Goal: Task Accomplishment & Management: Use online tool/utility

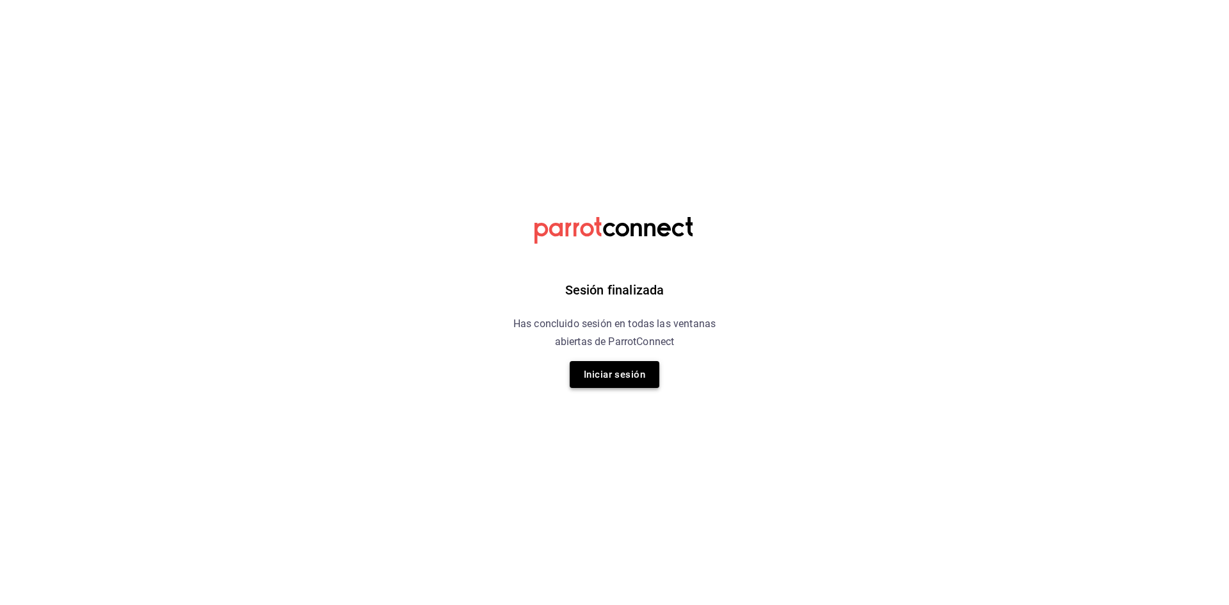
click at [607, 376] on button "Iniciar sesión" at bounding box center [615, 374] width 90 height 27
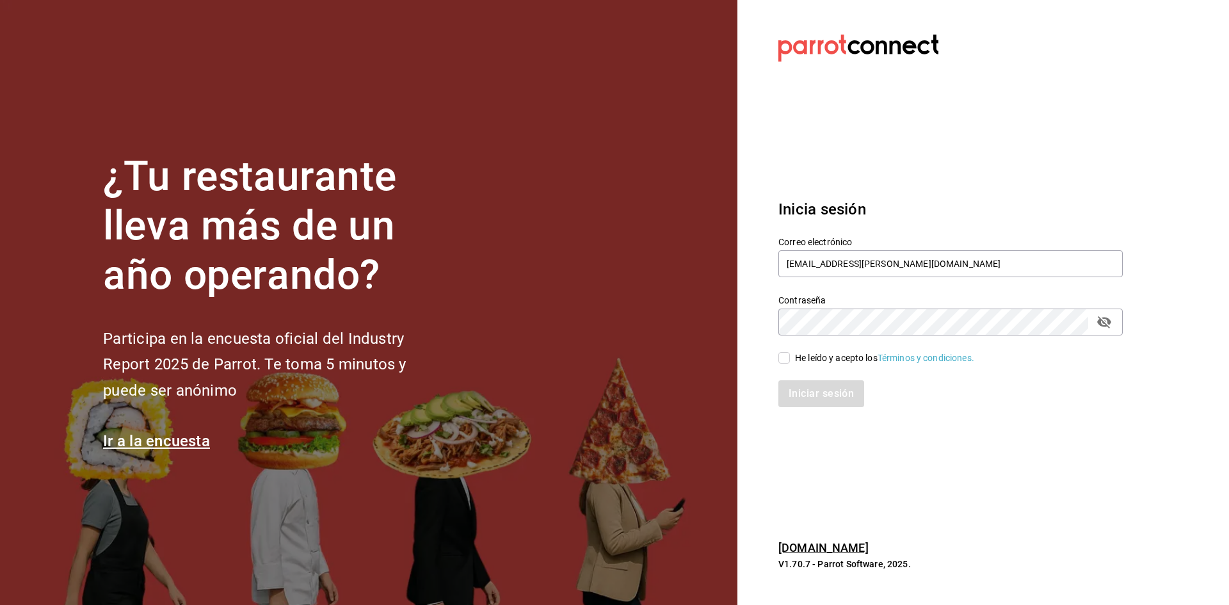
click at [786, 350] on div "He leído y acepto los Términos y condiciones." at bounding box center [943, 349] width 360 height 29
click at [785, 353] on input "He leído y acepto los Términos y condiciones." at bounding box center [784, 358] width 12 height 12
checkbox input "true"
click at [793, 389] on button "Iniciar sesión" at bounding box center [821, 393] width 87 height 27
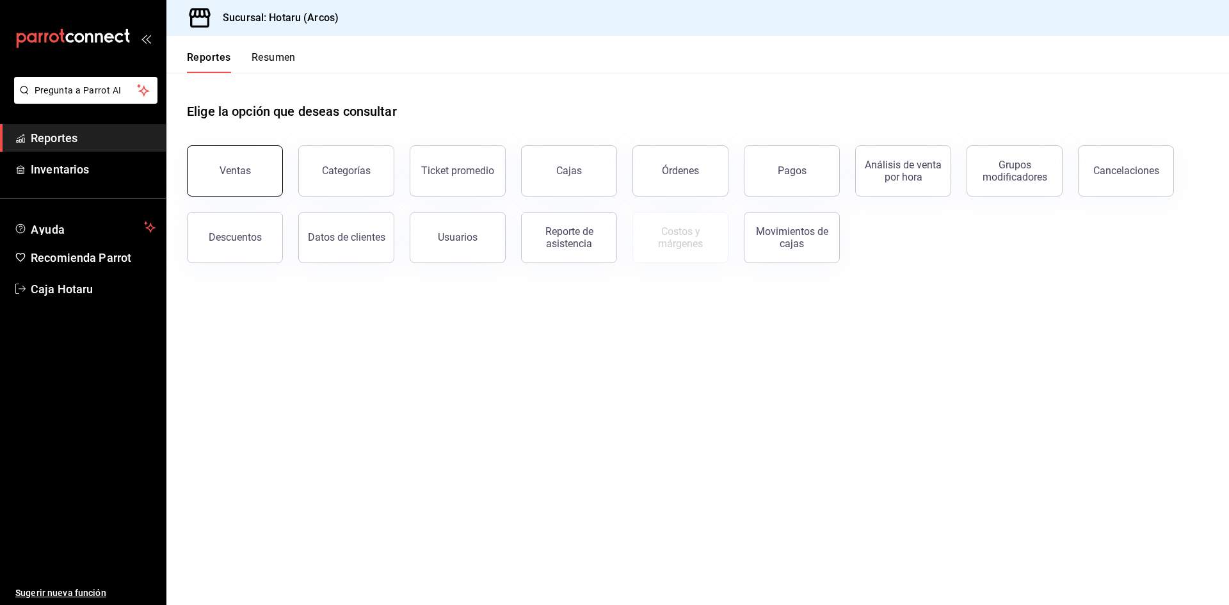
click at [227, 165] on div "Ventas" at bounding box center [235, 171] width 31 height 12
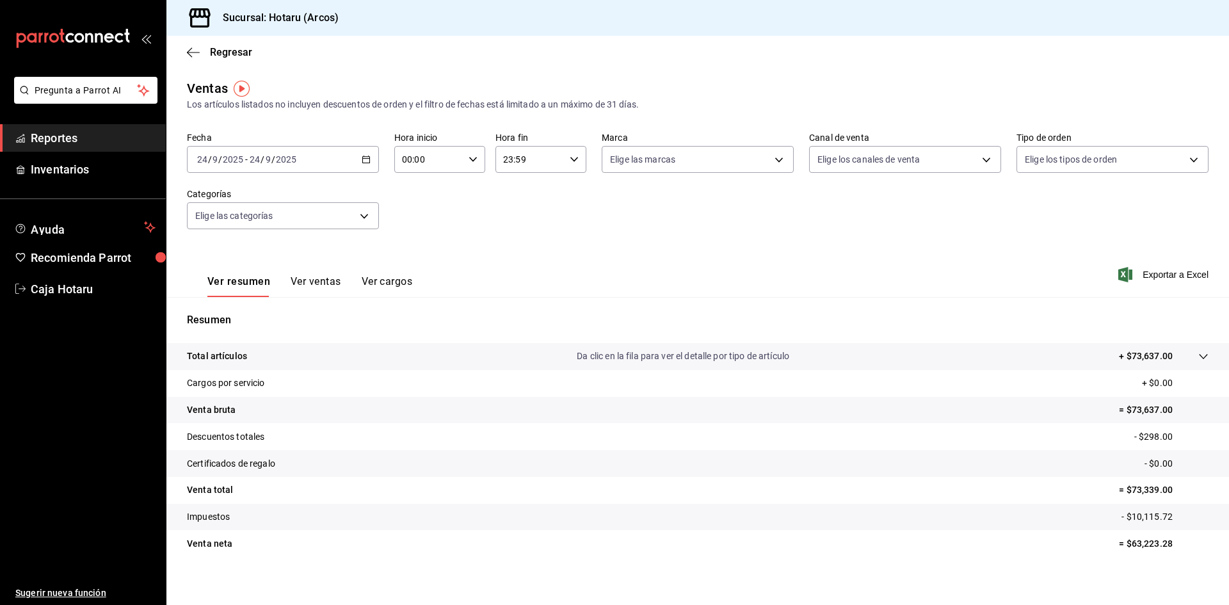
click at [367, 152] on div "[DATE] [DATE] - [DATE] [DATE]" at bounding box center [283, 159] width 192 height 27
click at [222, 305] on li "Rango de fechas" at bounding box center [248, 313] width 120 height 29
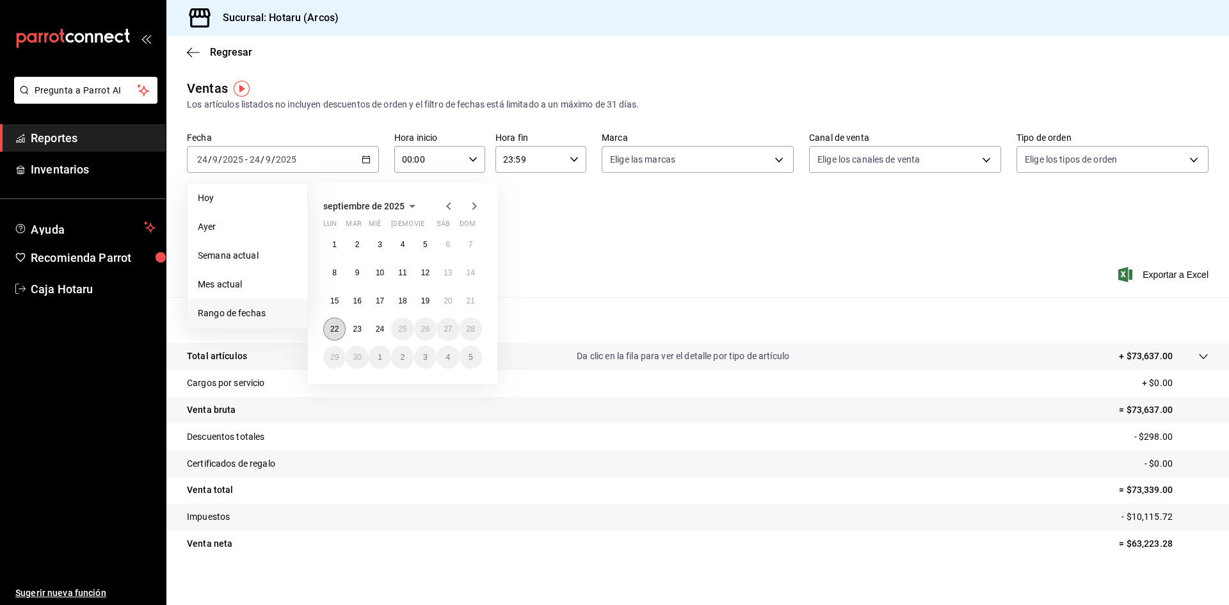
click at [325, 335] on button "22" at bounding box center [334, 329] width 22 height 23
click at [378, 328] on abbr "24" at bounding box center [380, 329] width 8 height 9
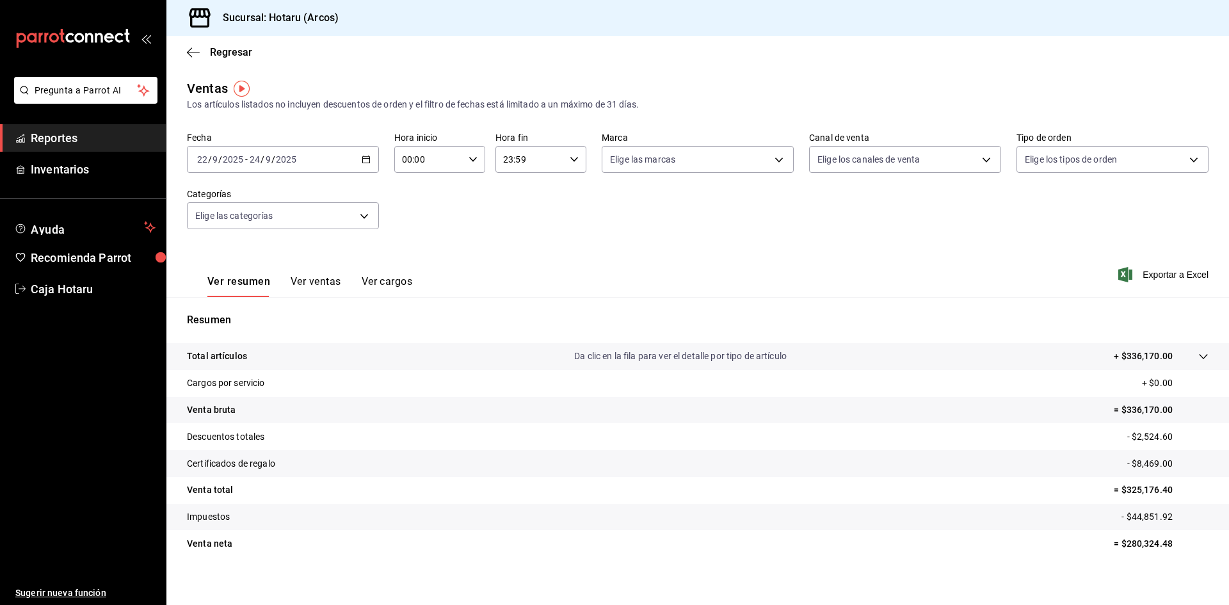
click at [470, 154] on div "00:00 Hora inicio" at bounding box center [439, 159] width 91 height 27
click at [410, 210] on button "05" at bounding box center [415, 218] width 40 height 26
type input "05:00"
click at [575, 157] on div at bounding box center [614, 302] width 1229 height 605
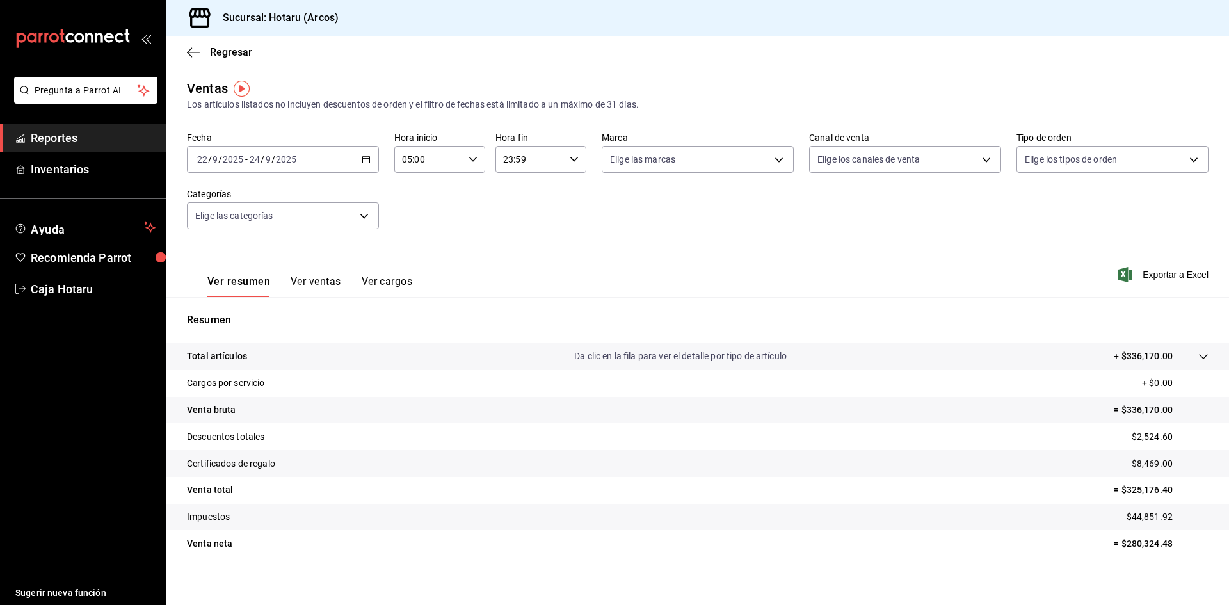
click at [572, 159] on \(Stroke\) "button" at bounding box center [574, 159] width 8 height 4
click at [517, 219] on span "03" at bounding box center [514, 220] width 25 height 10
click at [561, 187] on span "00" at bounding box center [560, 192] width 25 height 10
type input "03:00"
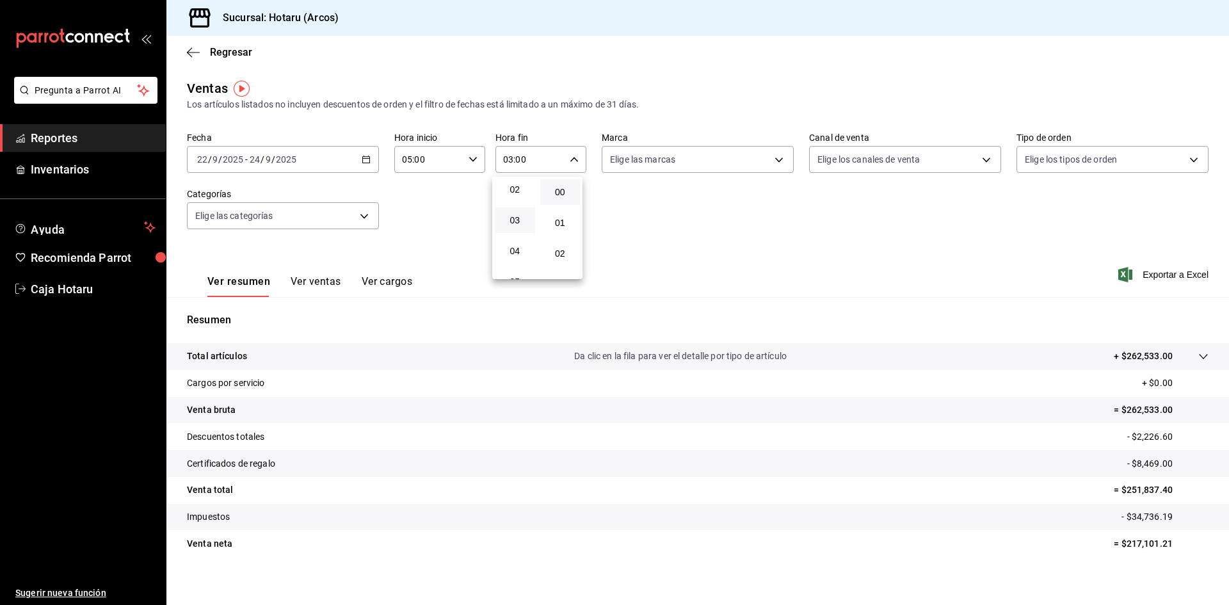
click at [670, 189] on div at bounding box center [614, 302] width 1229 height 605
click at [1160, 272] on span "Exportar a Excel" at bounding box center [1165, 274] width 88 height 15
